Goal: Information Seeking & Learning: Learn about a topic

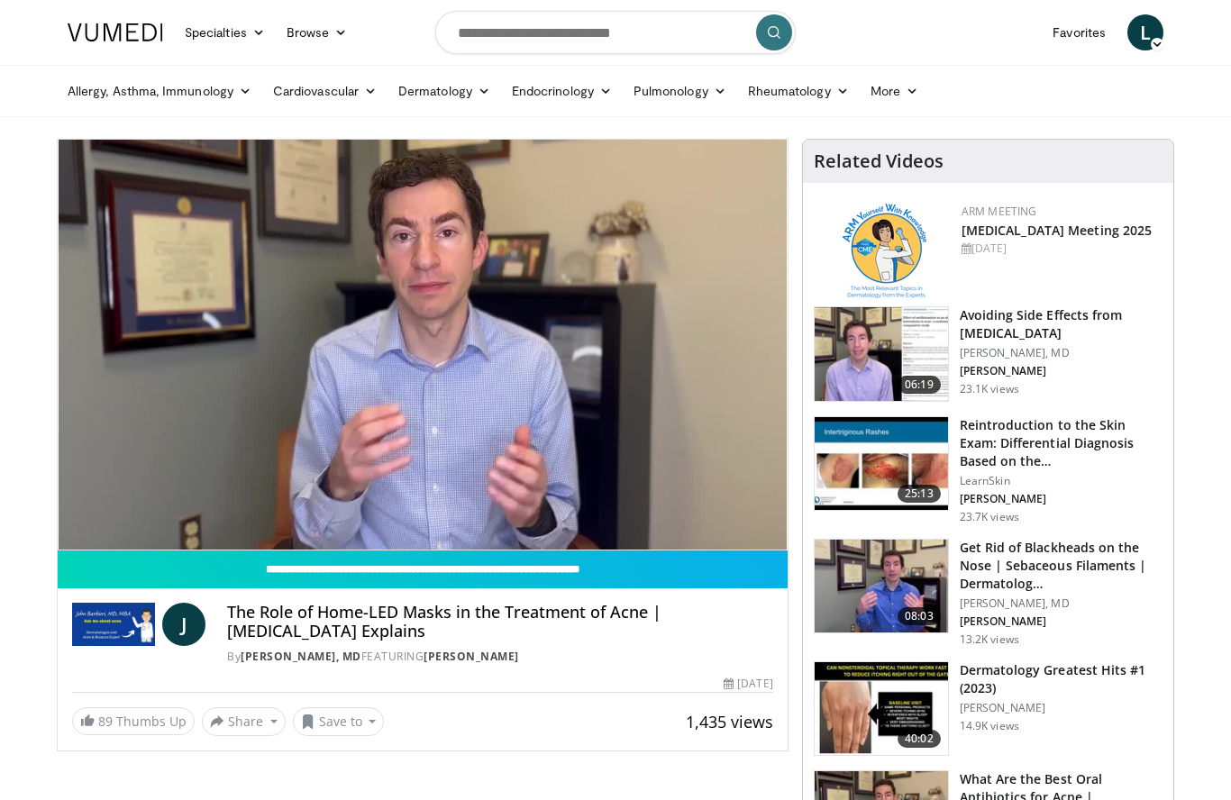
click at [398, 443] on div "10 seconds Tap to unmute" at bounding box center [423, 345] width 730 height 410
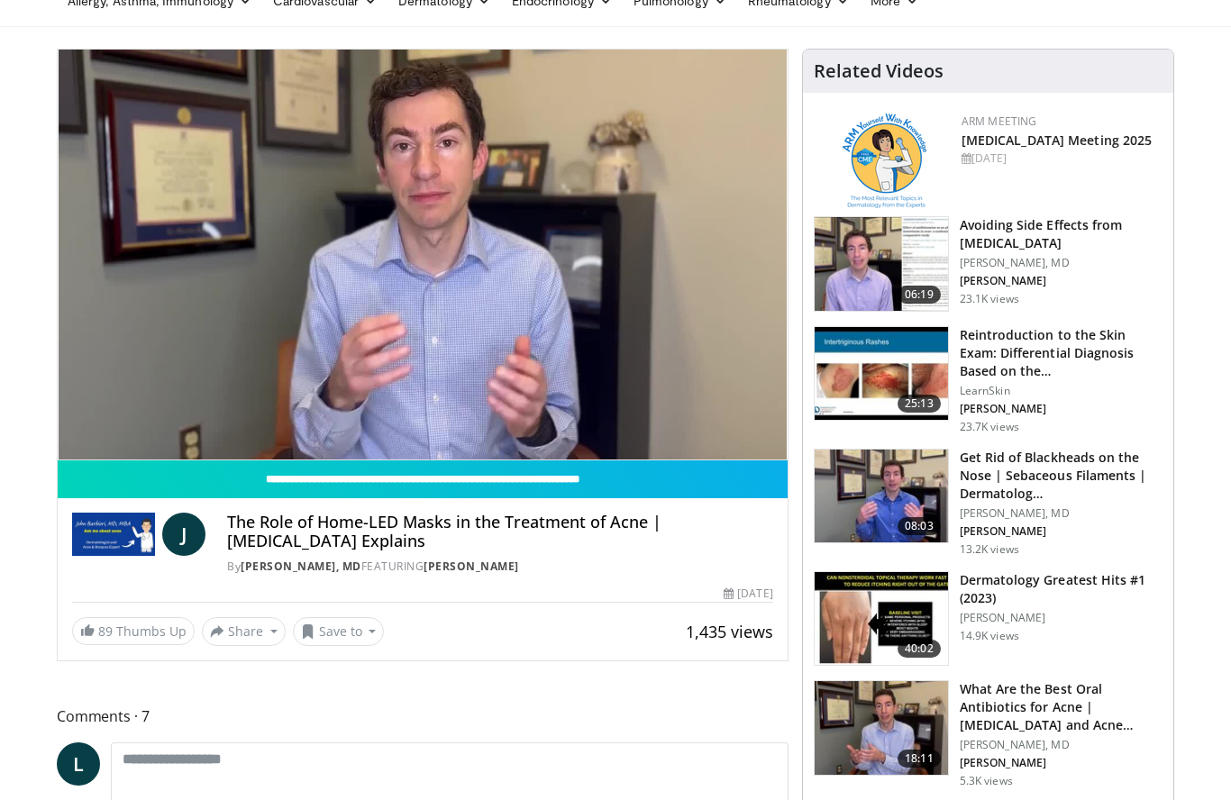
scroll to position [90, 0]
click at [577, 398] on div "10 seconds Tap to unmute" at bounding box center [423, 255] width 730 height 410
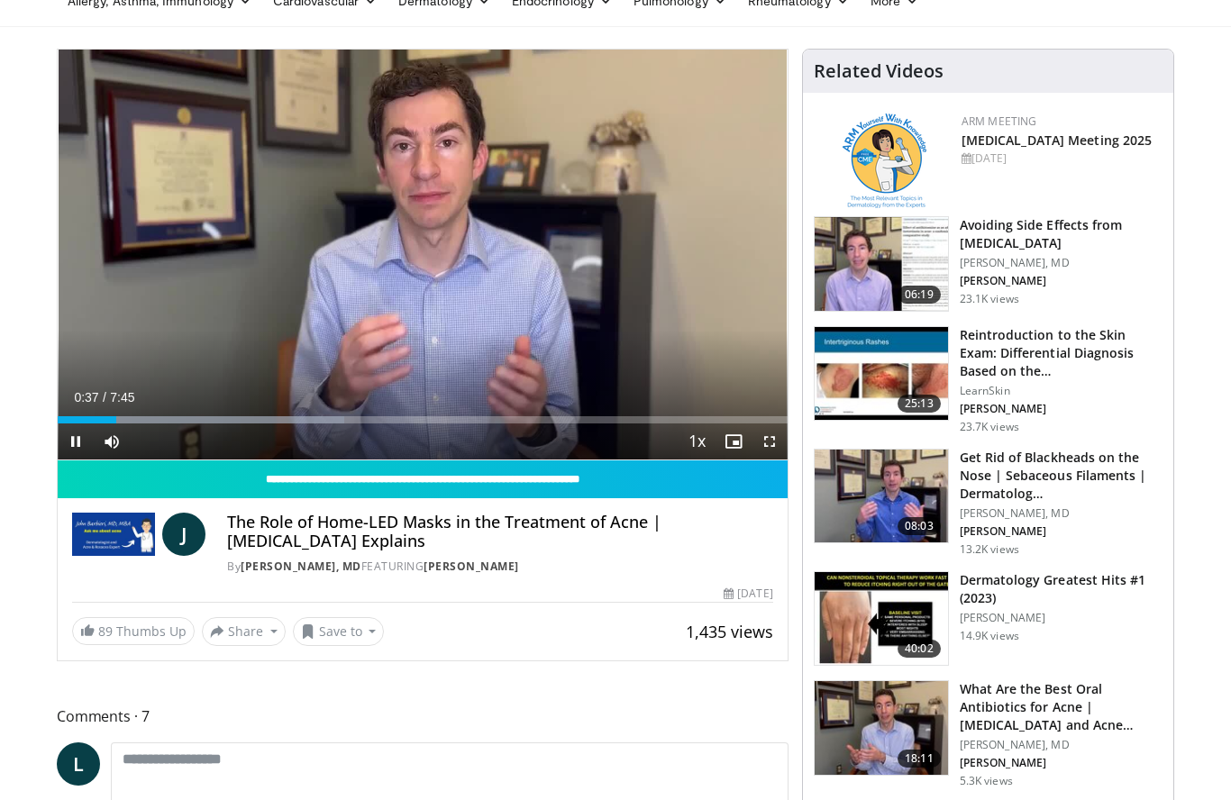
click at [211, 422] on div "Progress Bar" at bounding box center [201, 419] width 287 height 7
click at [340, 423] on div "Progress Bar" at bounding box center [369, 419] width 407 height 7
click at [498, 418] on div "Progress Bar" at bounding box center [369, 419] width 407 height 7
click at [609, 423] on div "Progress Bar" at bounding box center [590, 419] width 344 height 7
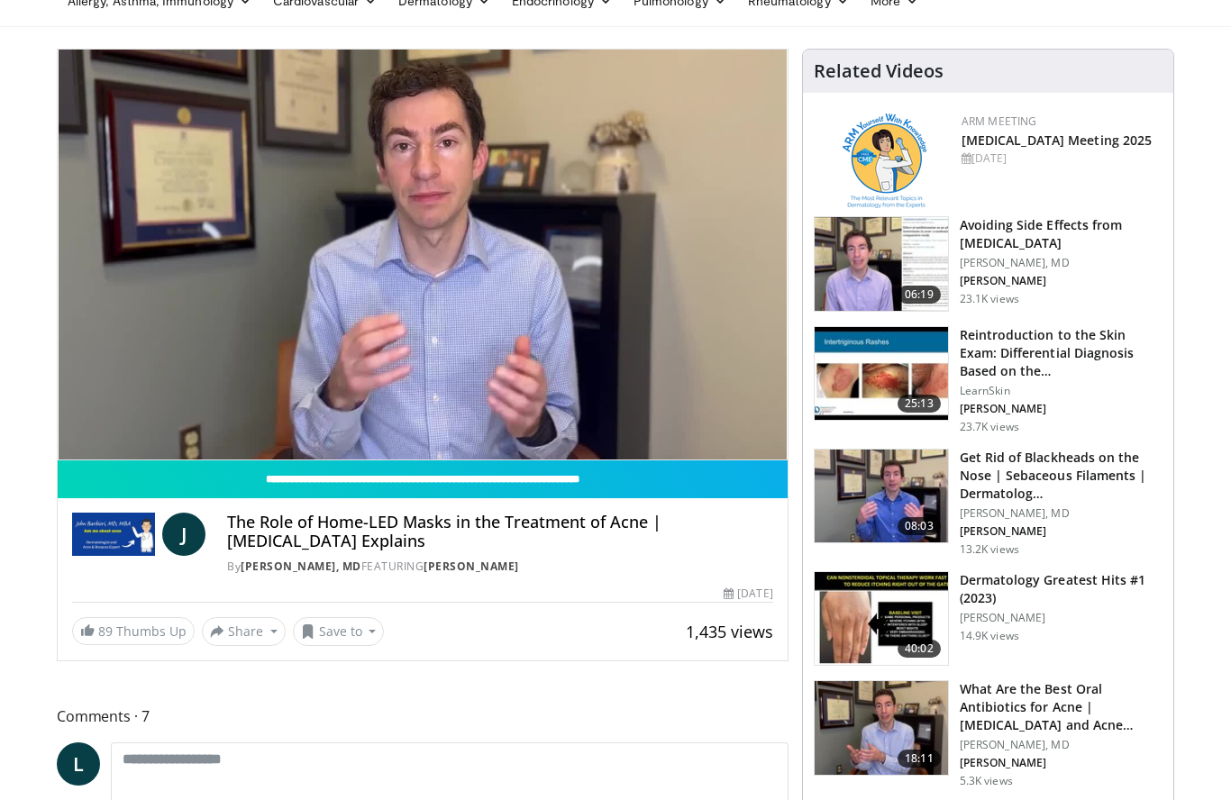
click at [710, 443] on div "Loaded : 99.97%" at bounding box center [423, 451] width 730 height 17
click at [712, 443] on div "Loaded : 99.97%" at bounding box center [423, 451] width 730 height 17
click at [736, 425] on div "Current Time 6:58 / Duration 7:46" at bounding box center [423, 433] width 730 height 16
click at [724, 387] on div "10 seconds Tap to unmute" at bounding box center [423, 255] width 730 height 410
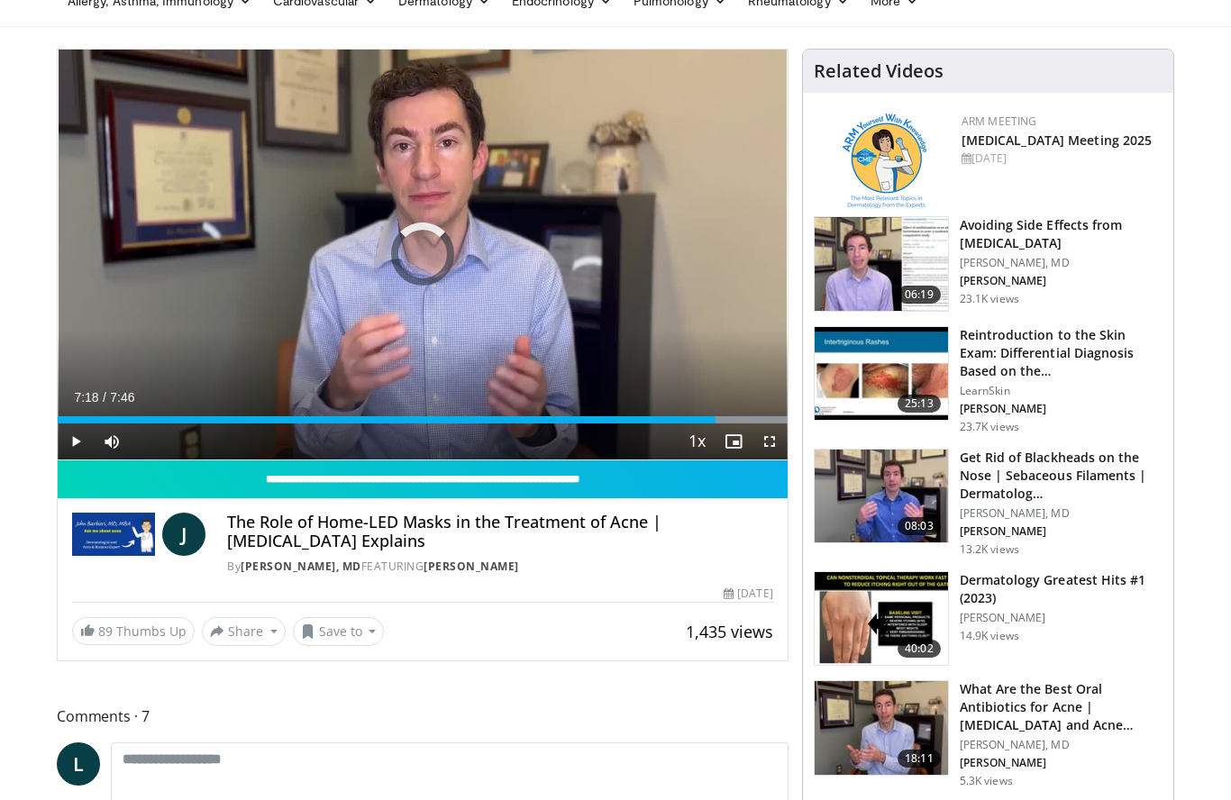
click at [745, 420] on div "Progress Bar" at bounding box center [615, 419] width 344 height 7
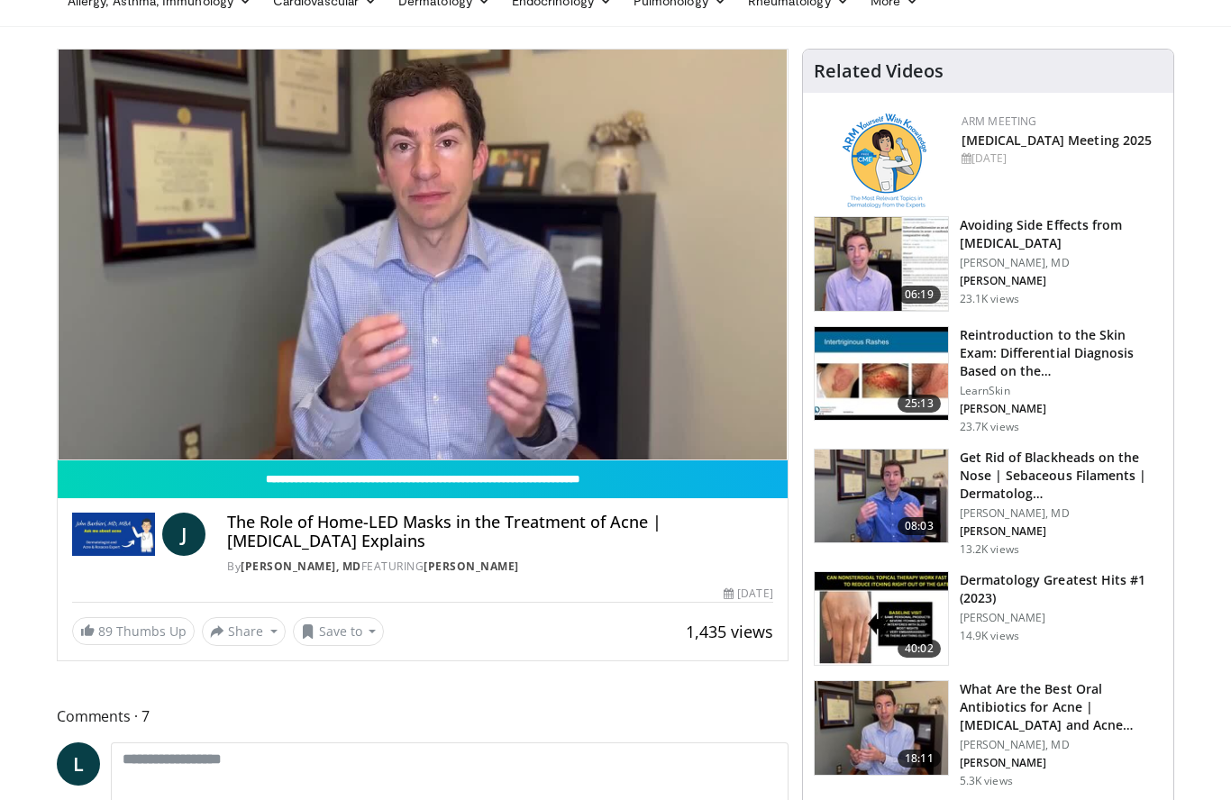
click at [754, 358] on div "10 seconds Tap to unmute" at bounding box center [423, 255] width 730 height 410
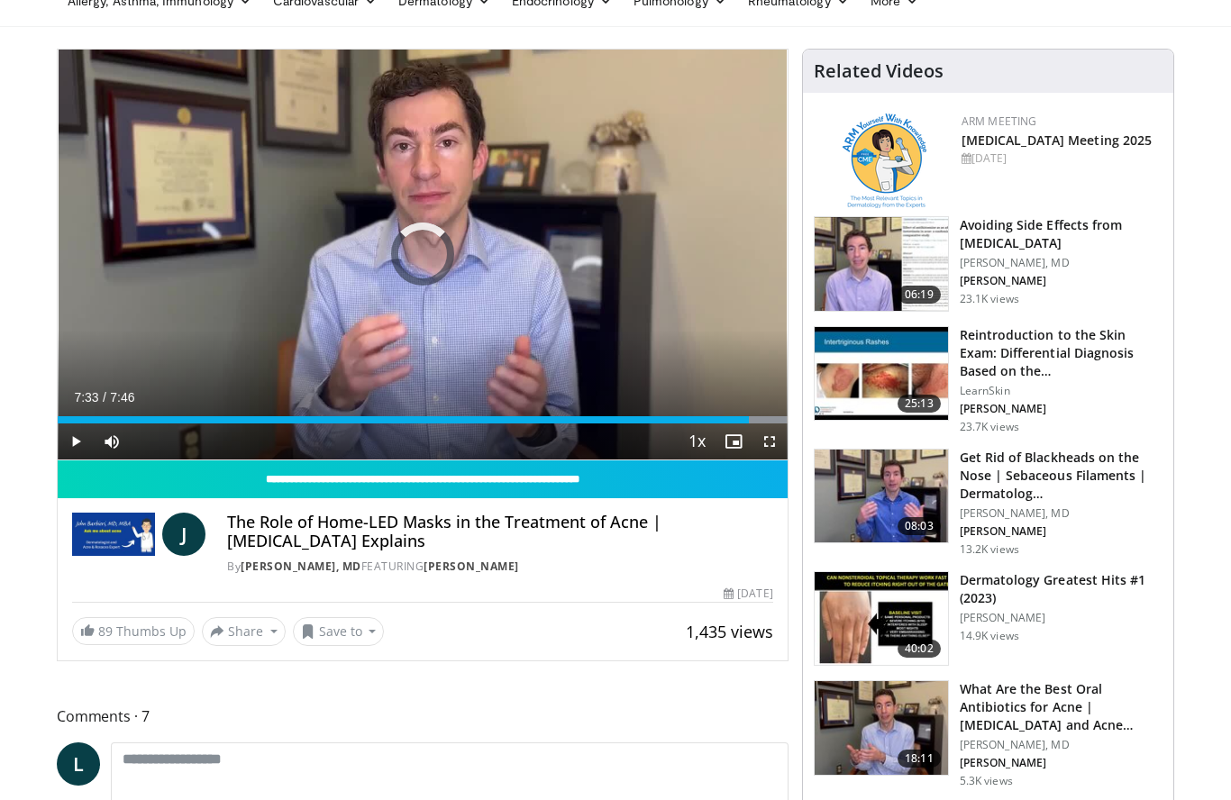
click at [769, 421] on div "Progress Bar" at bounding box center [615, 419] width 344 height 7
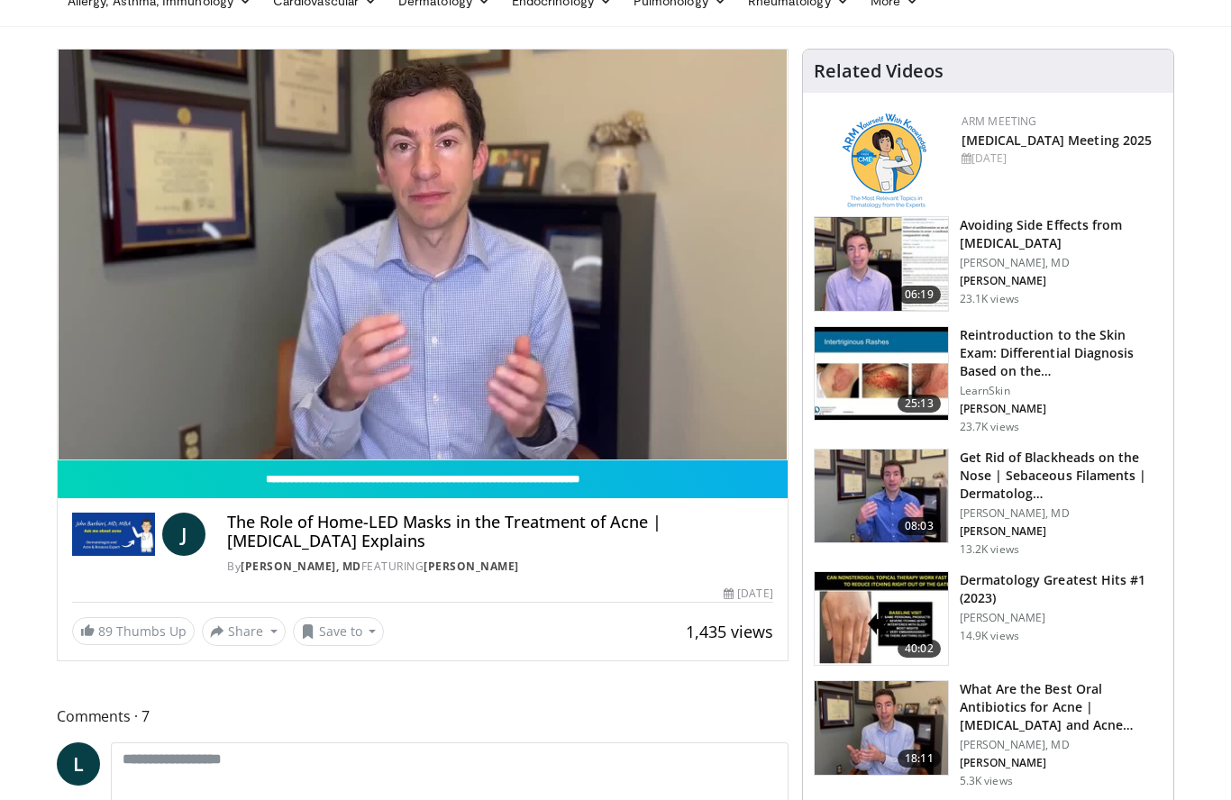
click at [763, 443] on div "Loaded : 99.97%" at bounding box center [423, 451] width 730 height 17
click at [1021, 148] on link "[MEDICAL_DATA] Meeting 2025" at bounding box center [1057, 140] width 191 height 17
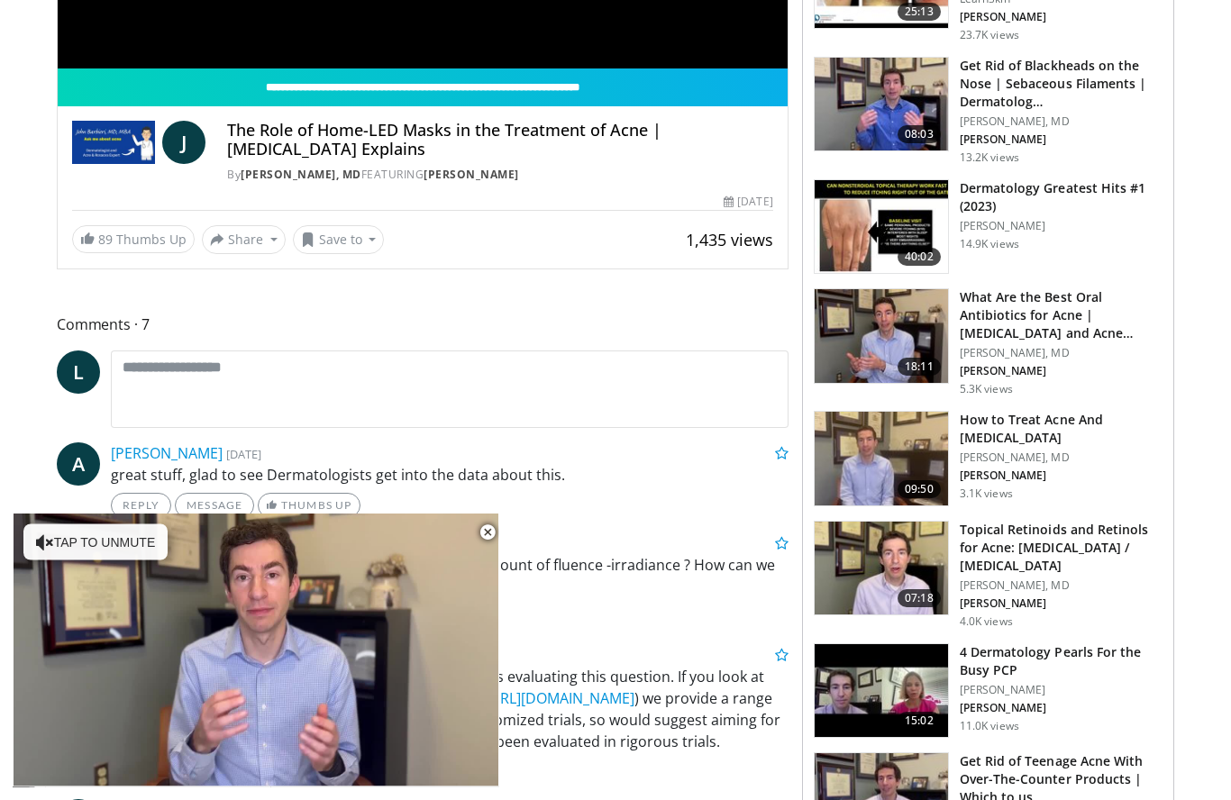
scroll to position [483, 0]
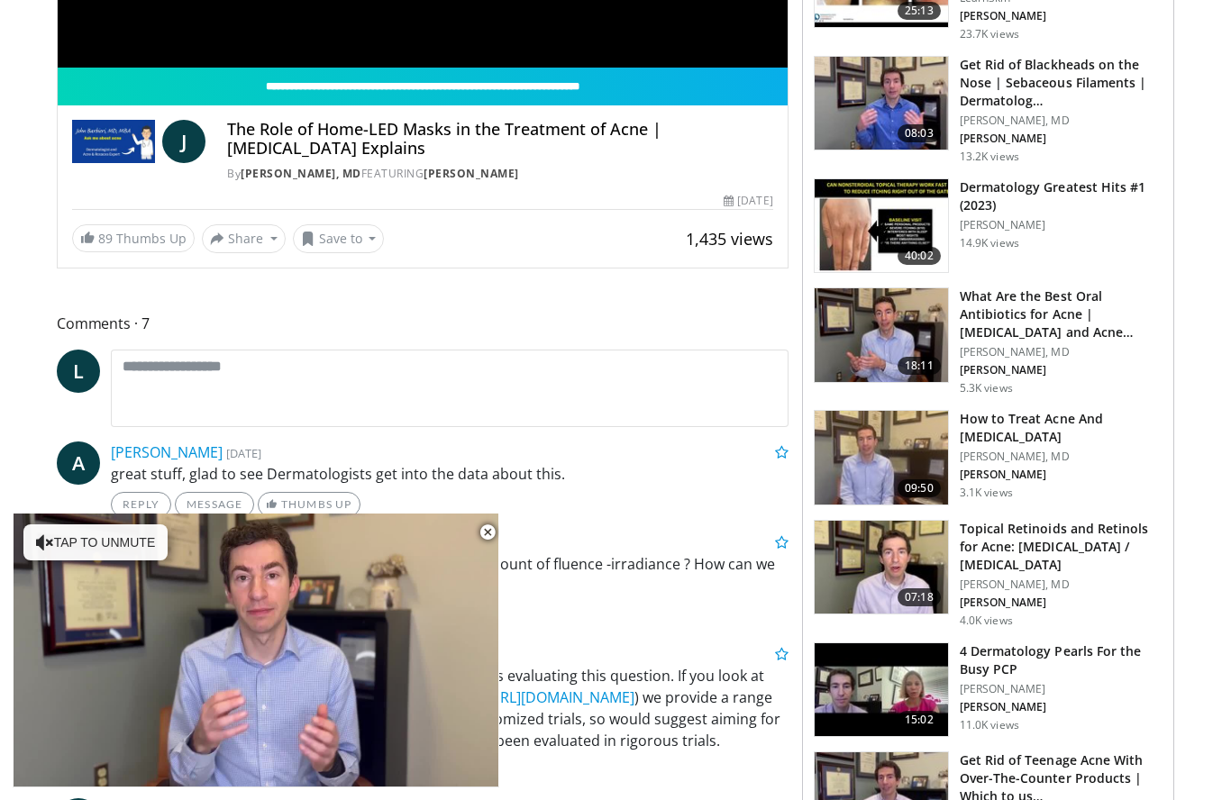
click at [1007, 546] on h3 "Topical Retinoids and Retinols for Acne: [MEDICAL_DATA] / [MEDICAL_DATA]" at bounding box center [1061, 547] width 203 height 54
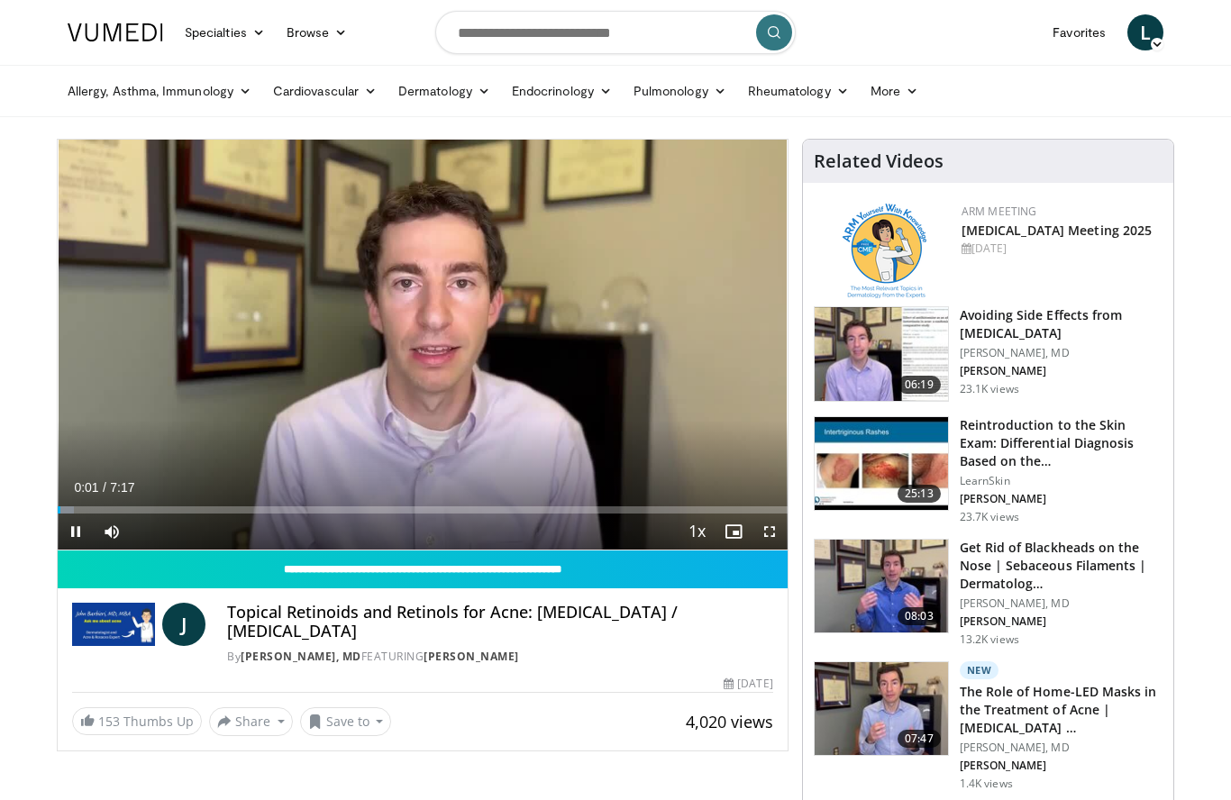
click at [456, 388] on div "10 seconds Tap to unmute" at bounding box center [423, 345] width 730 height 410
click at [342, 476] on div "10 seconds Tap to unmute" at bounding box center [423, 345] width 730 height 410
click at [196, 507] on div "Loaded : 2.23%" at bounding box center [423, 510] width 730 height 7
click at [352, 511] on div "Progress Bar" at bounding box center [461, 510] width 627 height 7
click at [430, 513] on div "Progress Bar" at bounding box center [467, 510] width 639 height 7
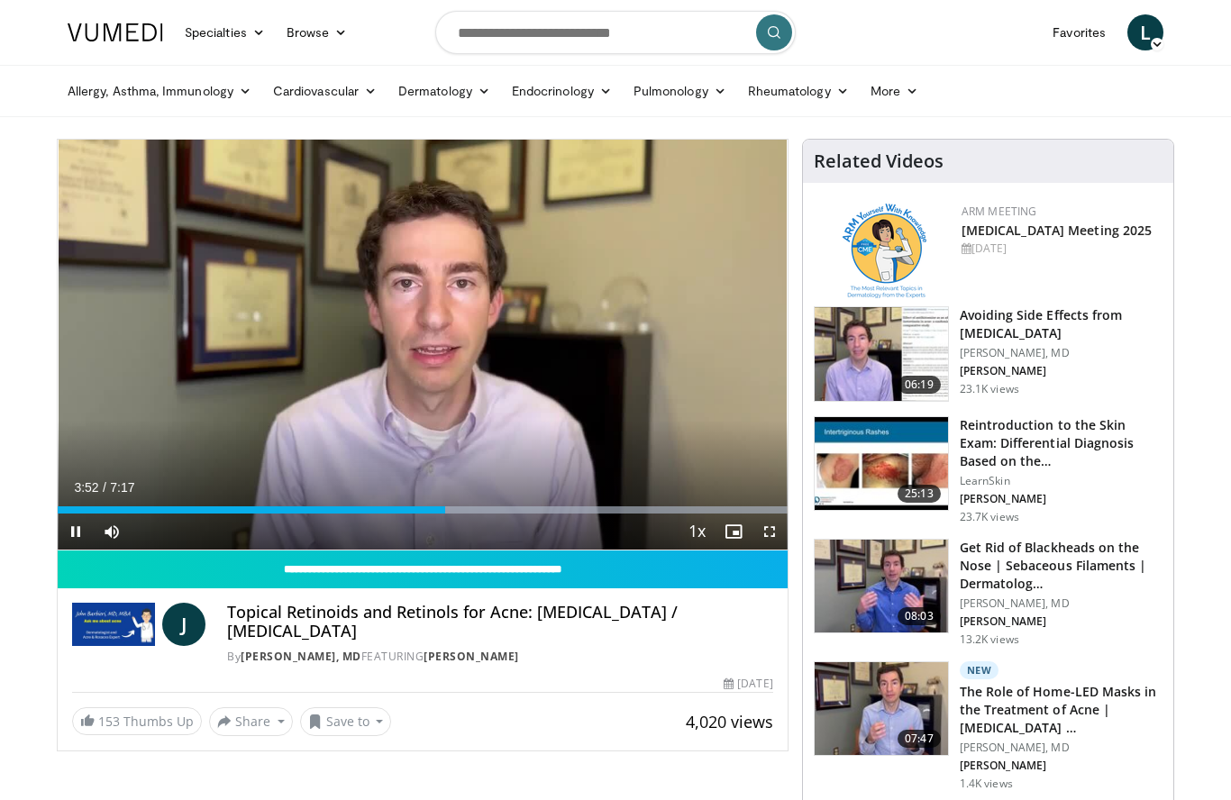
click at [499, 511] on div "Progress Bar" at bounding box center [467, 510] width 639 height 7
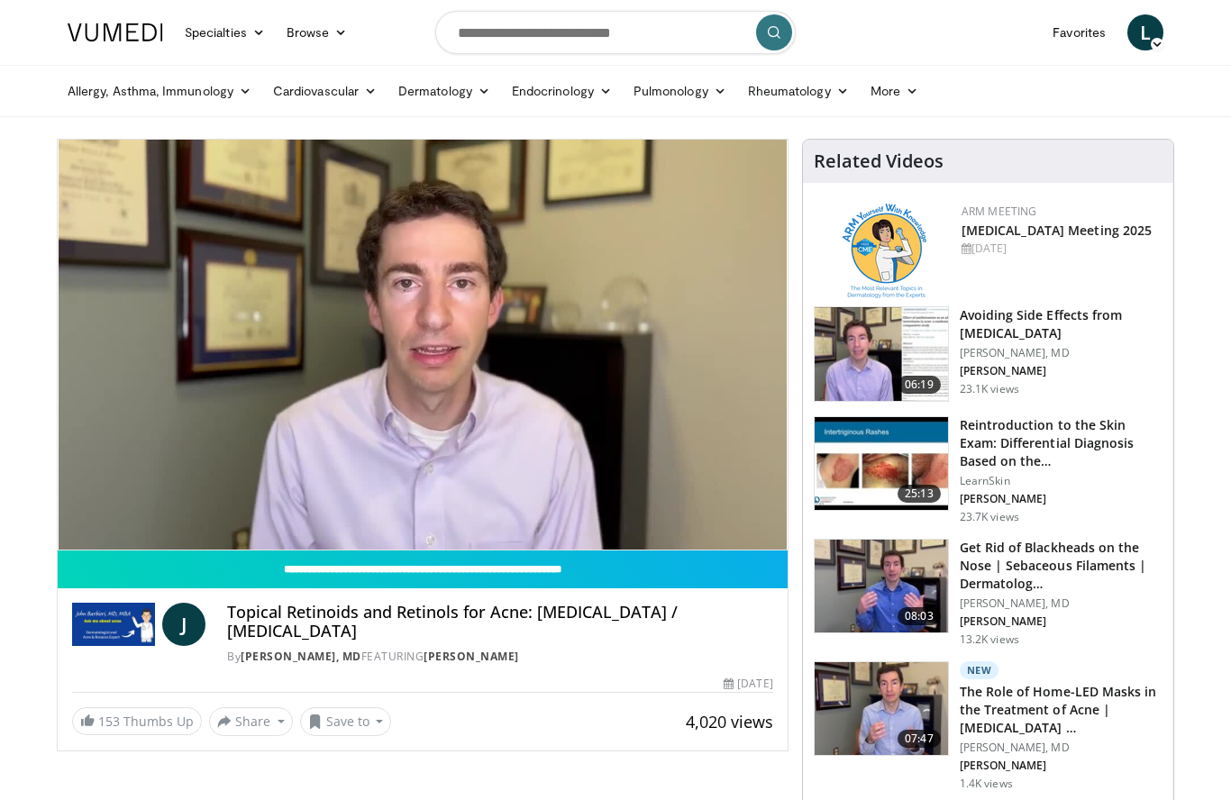
click at [663, 533] on div "Loaded : 99.98%" at bounding box center [423, 541] width 730 height 17
click at [624, 543] on div "Progress Bar" at bounding box center [361, 546] width 607 height 7
click at [667, 533] on div "Loaded : 99.98%" at bounding box center [423, 541] width 730 height 17
click at [662, 543] on div "Progress Bar" at bounding box center [363, 546] width 610 height 7
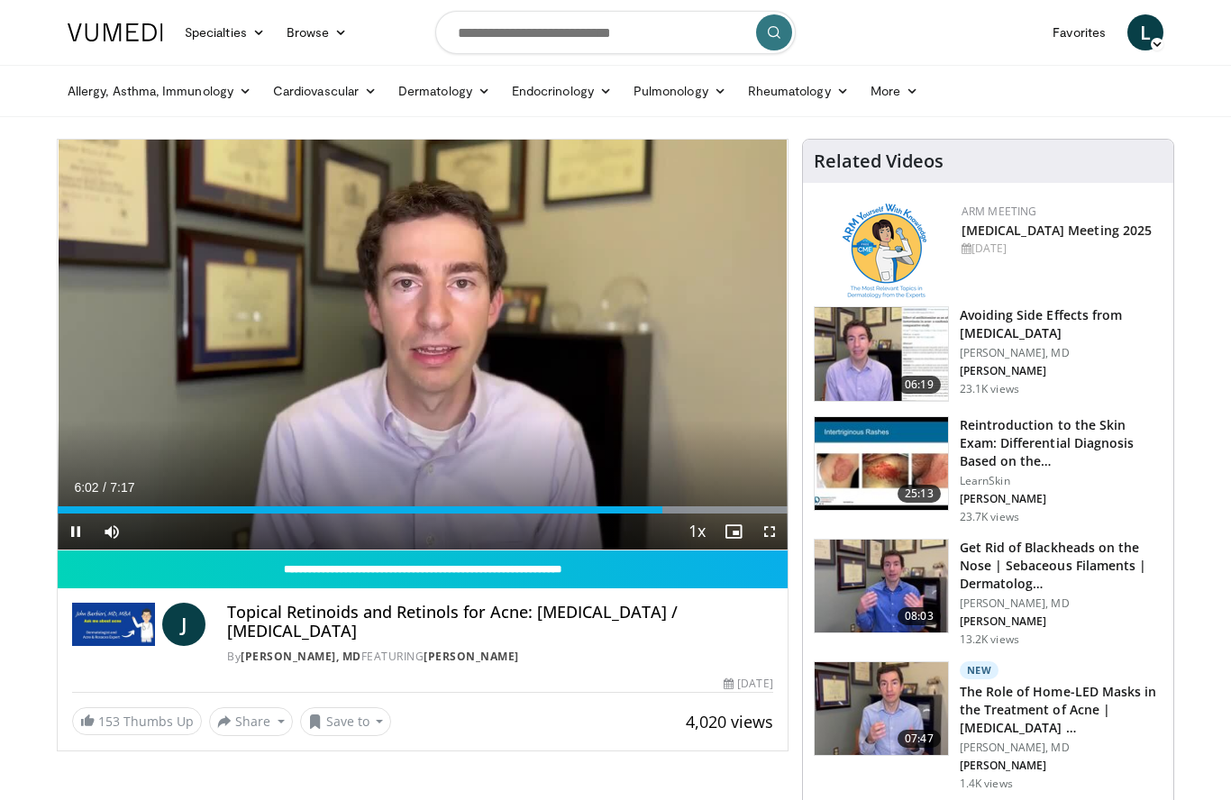
click at [702, 509] on div "Progress Bar" at bounding box center [467, 510] width 639 height 7
click at [746, 509] on div "Progress Bar" at bounding box center [467, 510] width 639 height 7
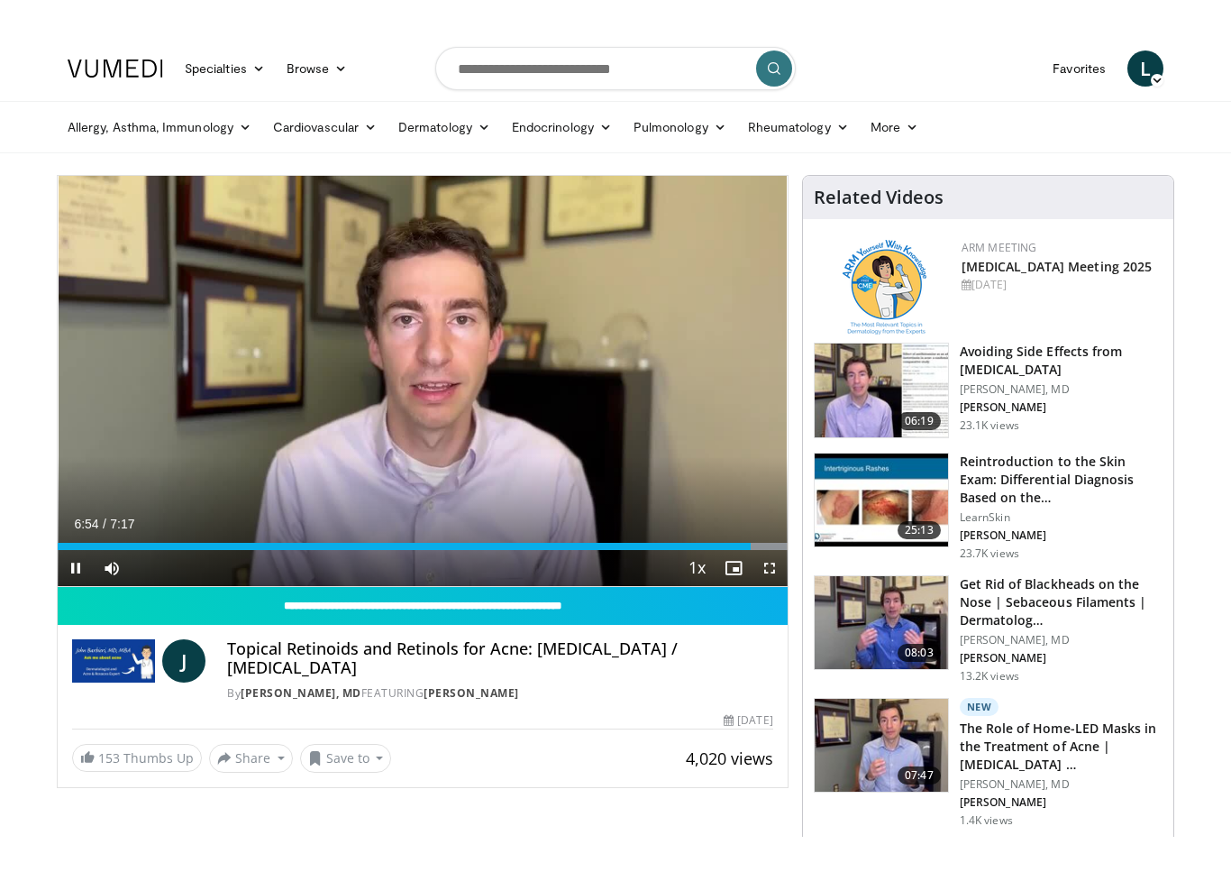
scroll to position [22, 0]
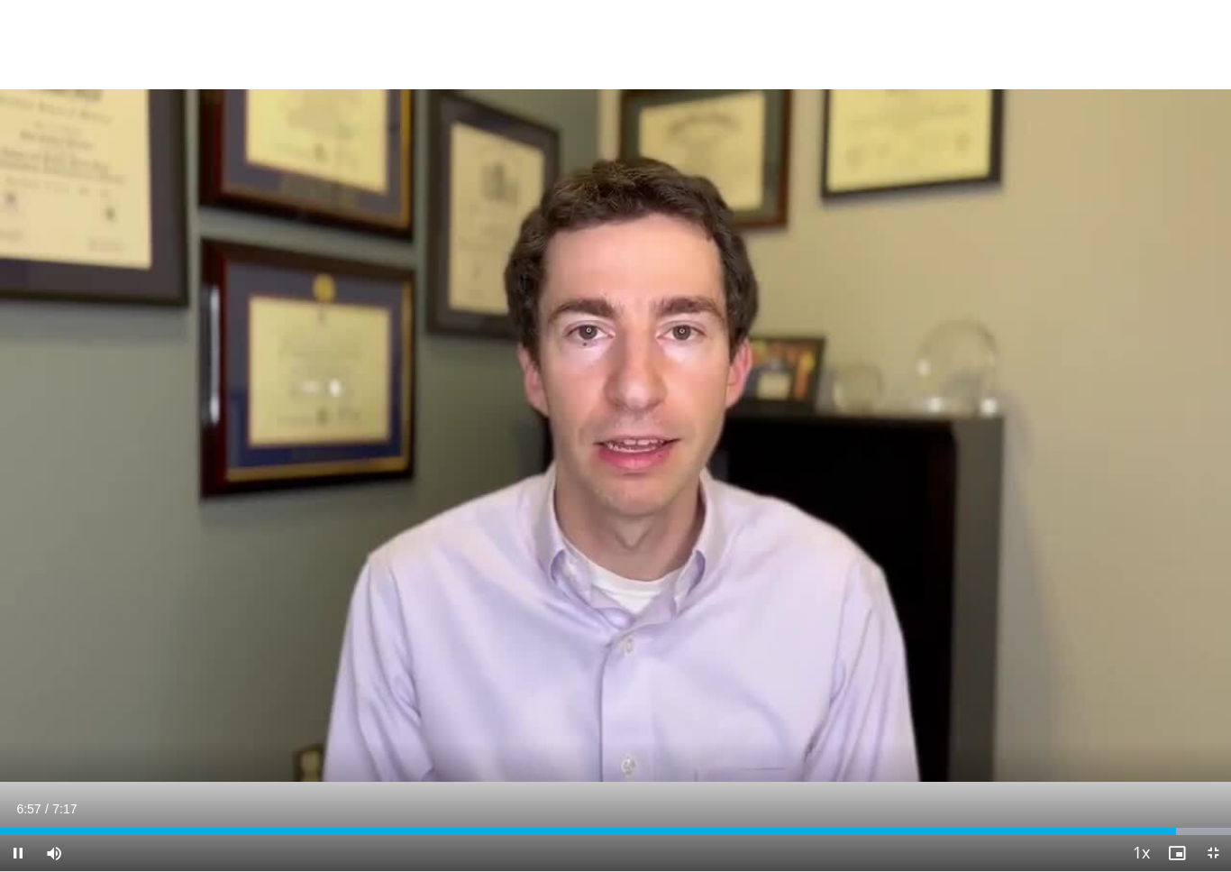
click at [988, 649] on div "10 seconds Tap to unmute" at bounding box center [615, 435] width 1231 height 871
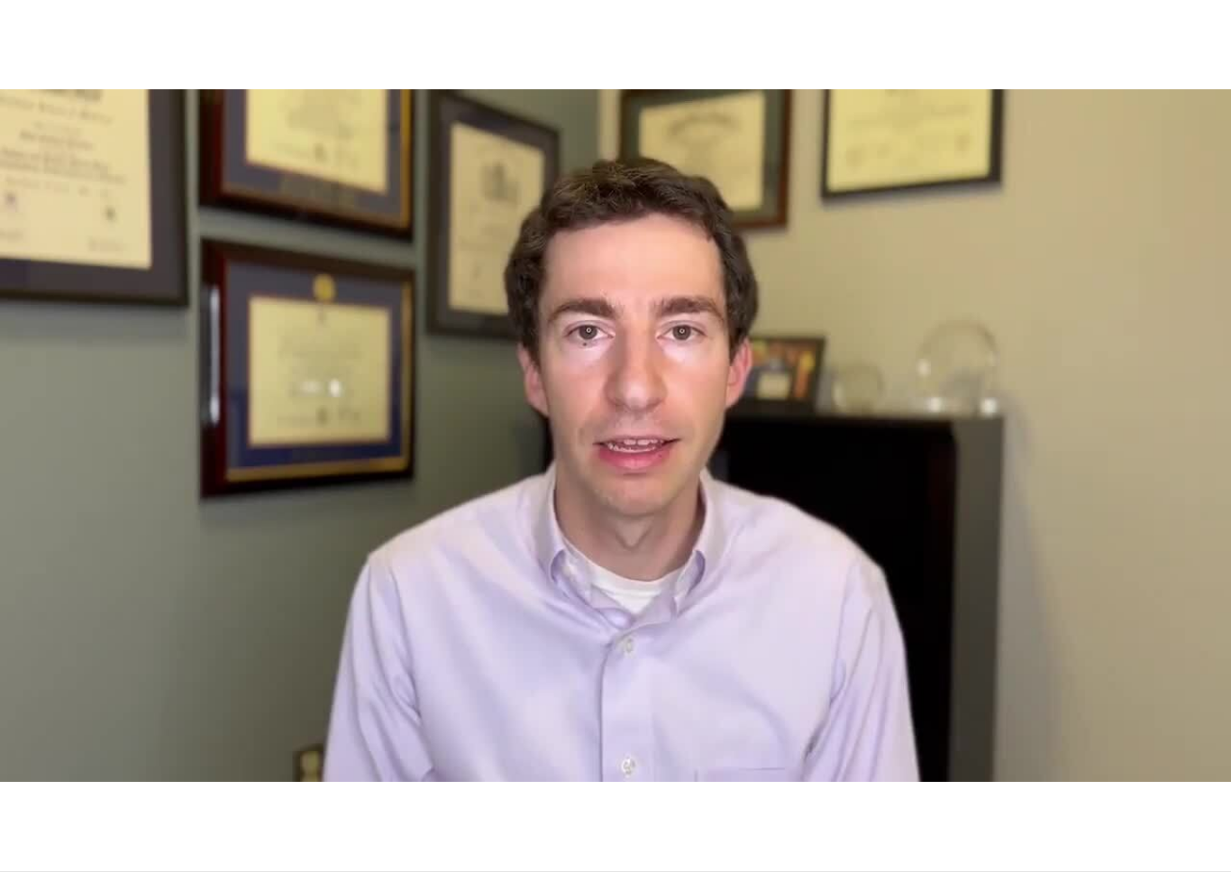
click at [1165, 719] on div "10 seconds Tap to unmute" at bounding box center [615, 435] width 1231 height 871
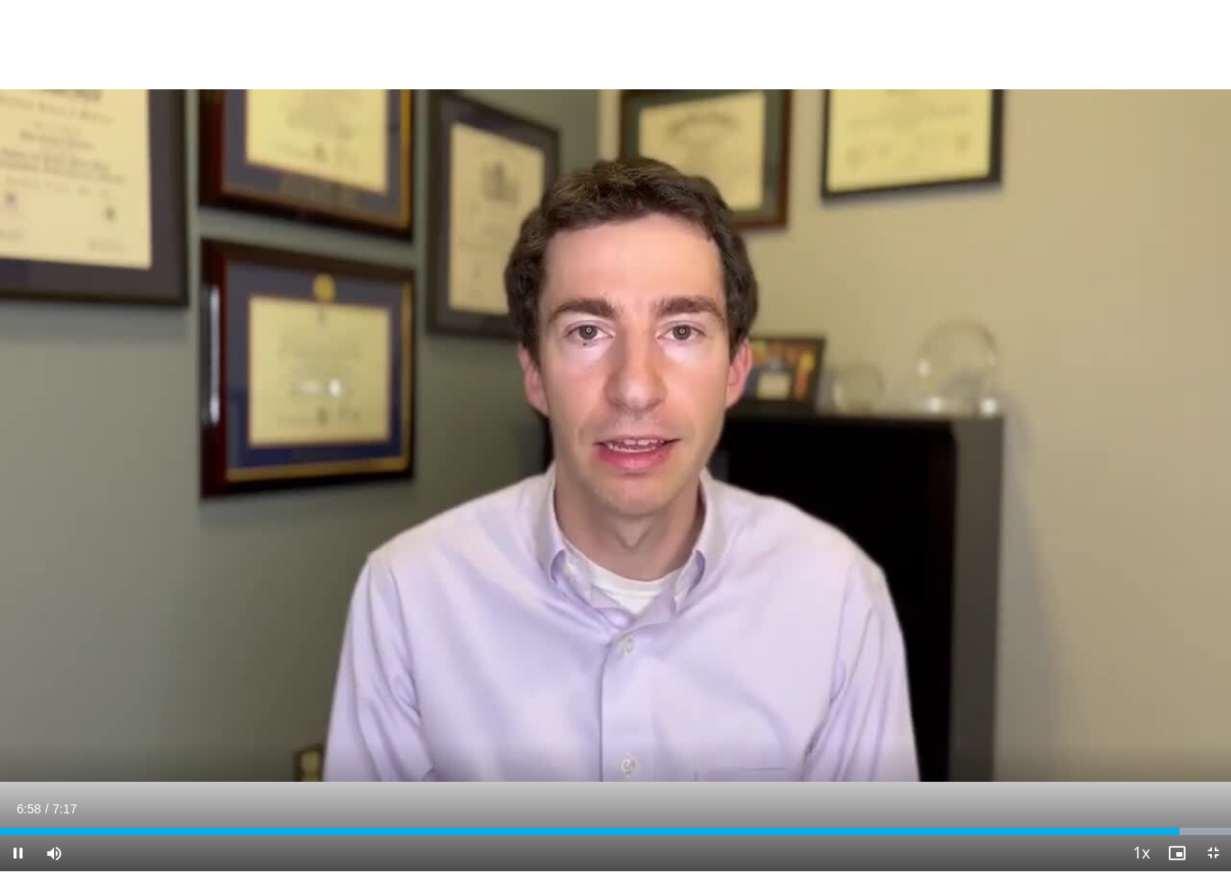
click at [1215, 710] on div "10 seconds Tap to unmute" at bounding box center [615, 435] width 1231 height 871
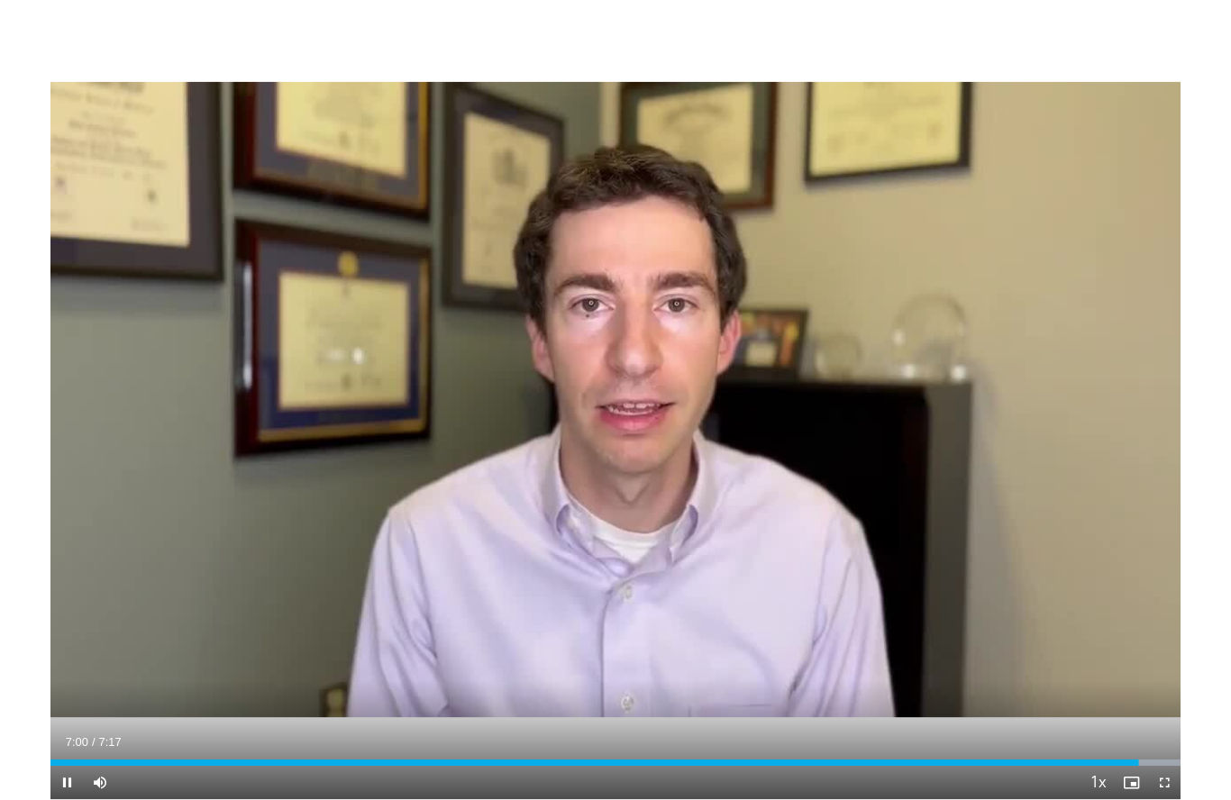
scroll to position [0, 0]
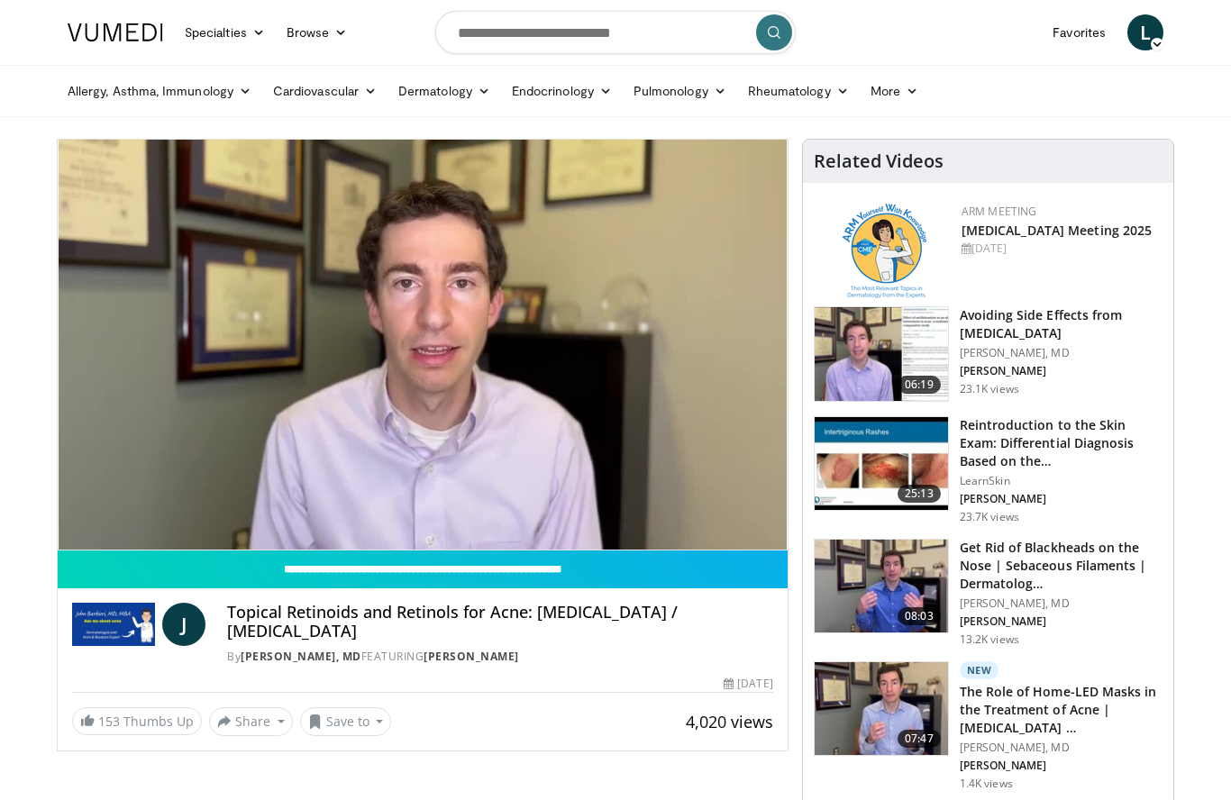
click at [773, 550] on span "Video Player" at bounding box center [770, 568] width 36 height 36
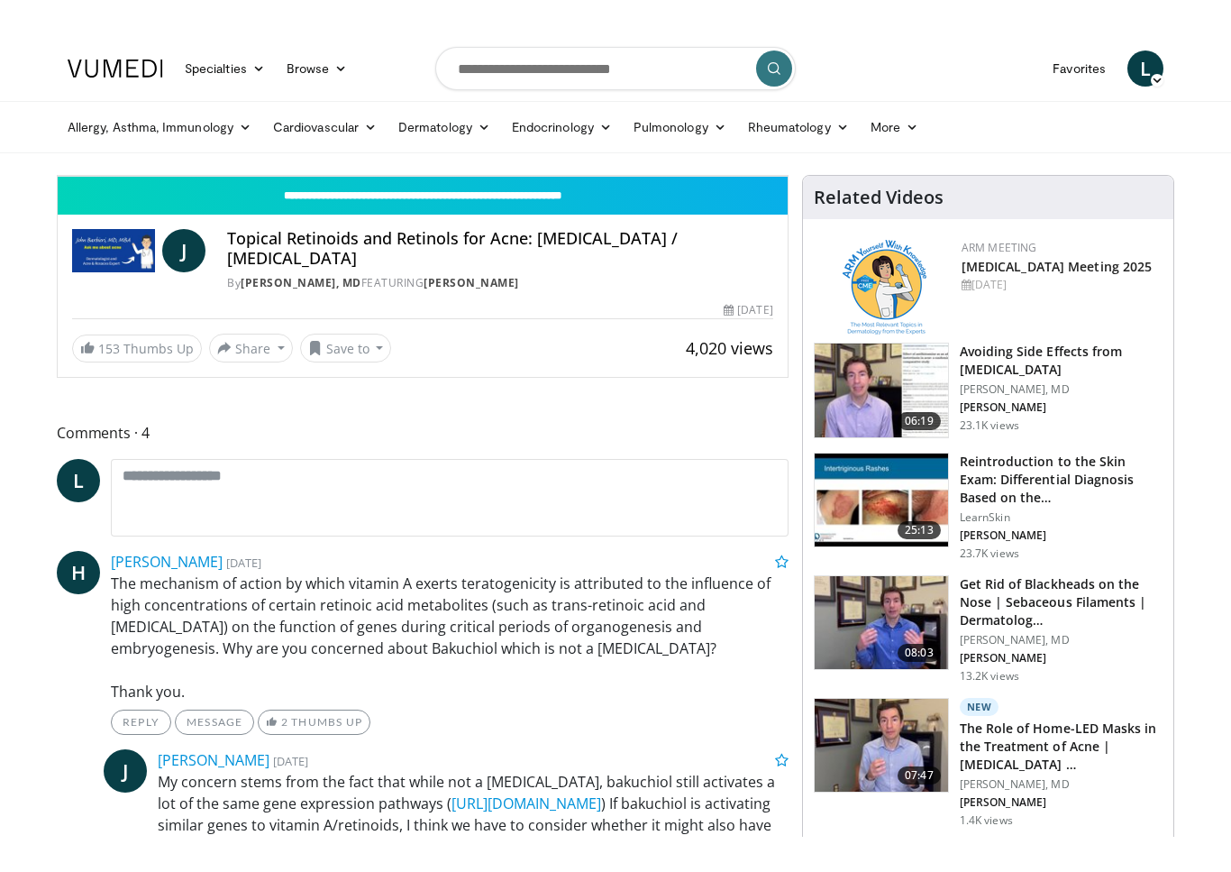
scroll to position [22, 0]
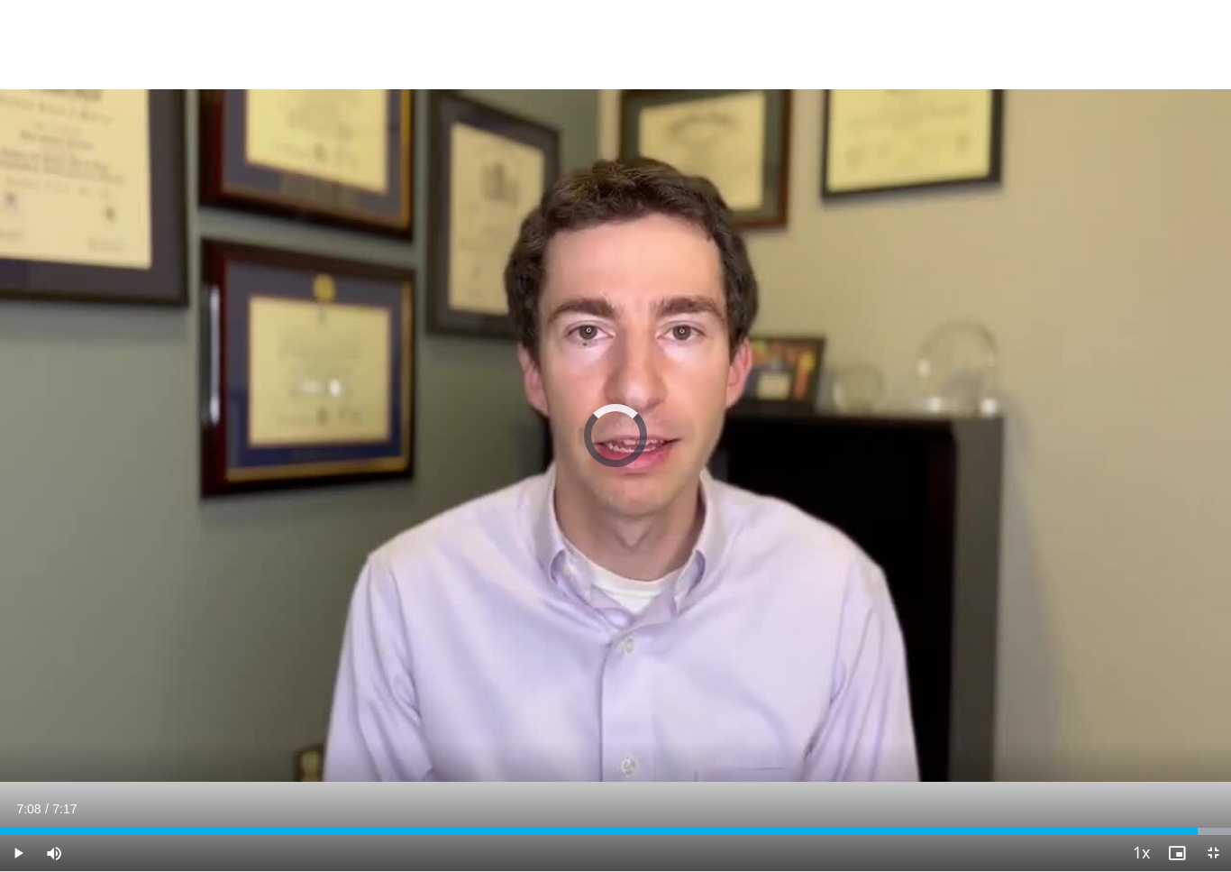
click at [1207, 800] on div "Progress Bar" at bounding box center [691, 830] width 1079 height 7
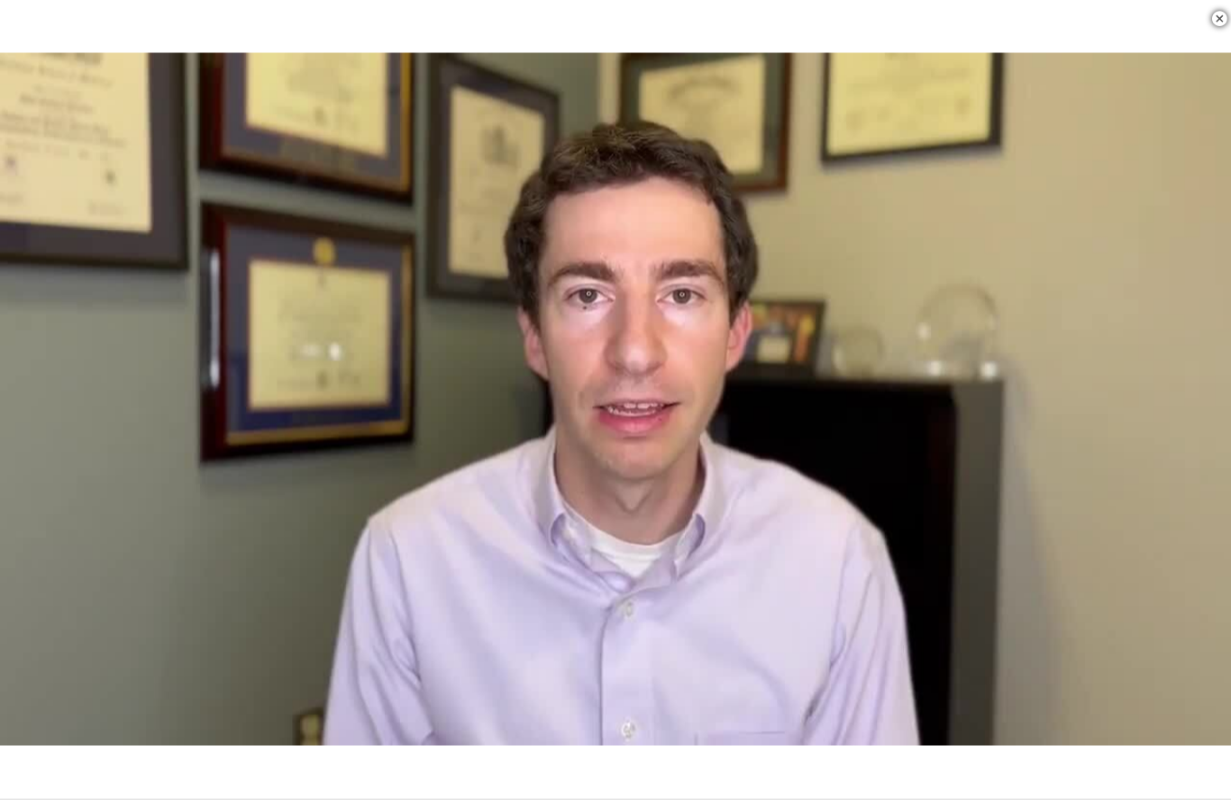
scroll to position [438, 0]
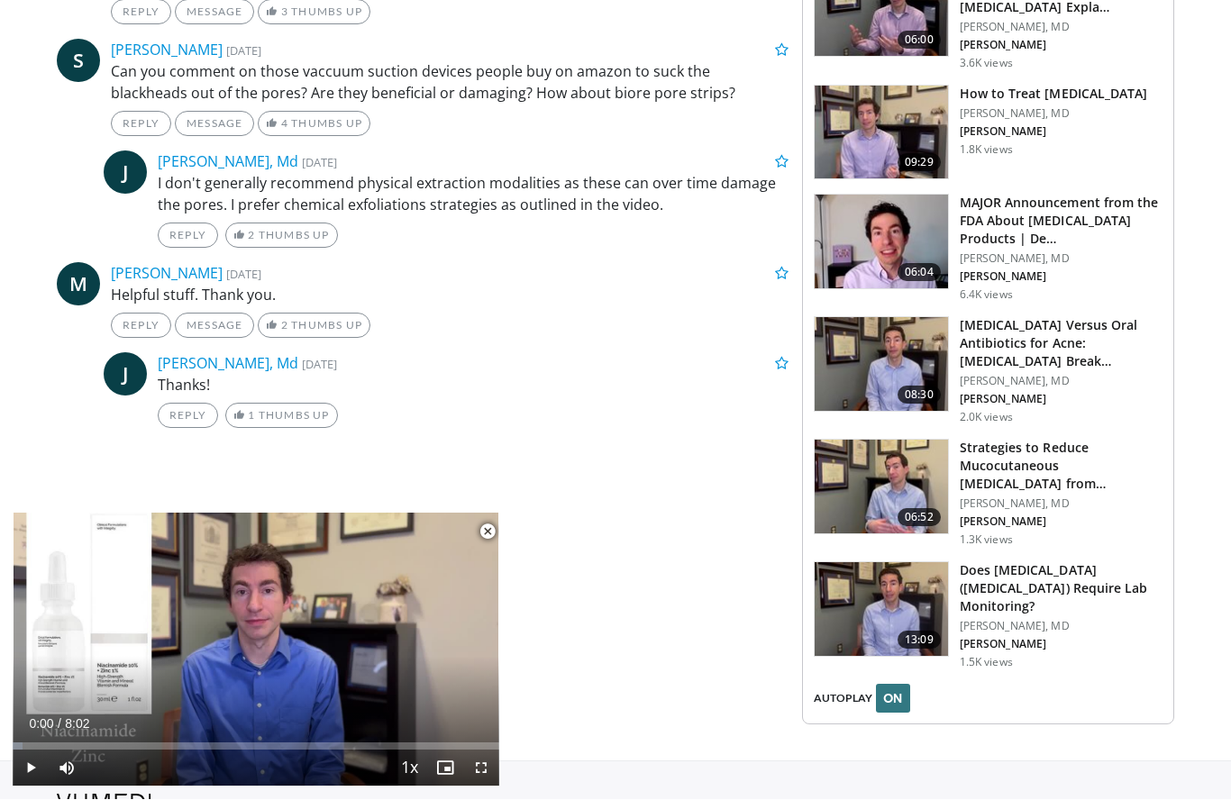
scroll to position [2056, 0]
